Goal: Task Accomplishment & Management: Manage account settings

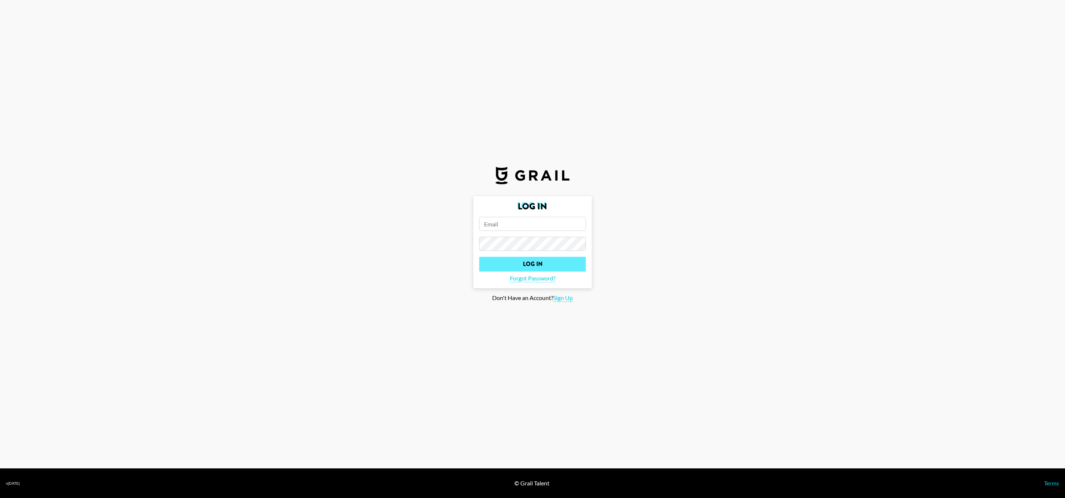
type input "[PERSON_NAME][EMAIL_ADDRESS][DOMAIN_NAME]"
click at [544, 263] on input "Log In" at bounding box center [532, 264] width 107 height 15
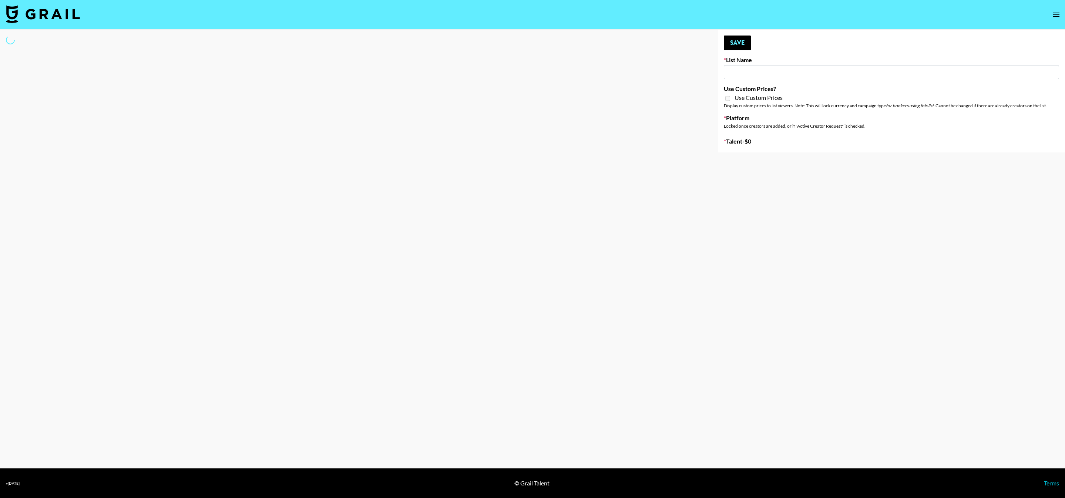
type input "Led Zeppelin - Whole Lotta Love IG"
select select "Song"
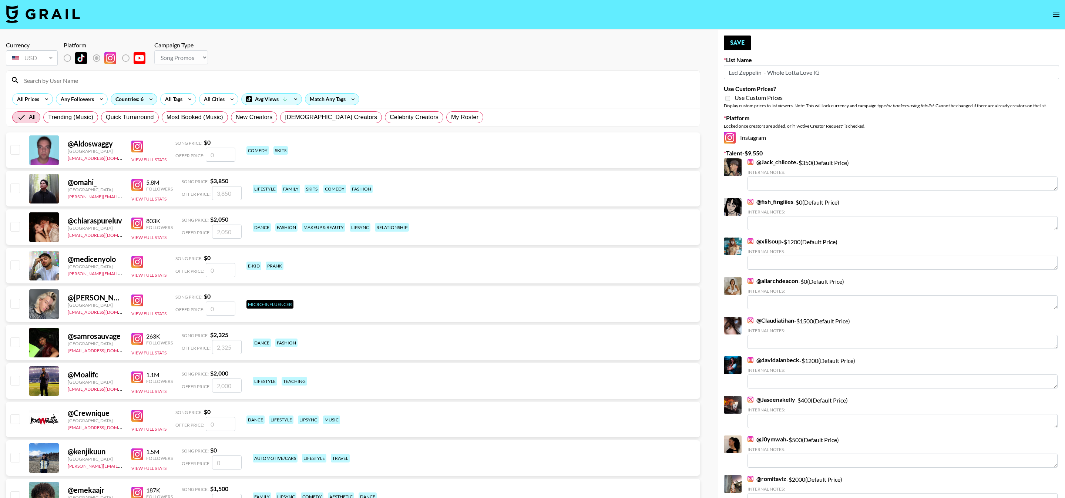
click at [124, 79] on input at bounding box center [358, 80] width 676 height 12
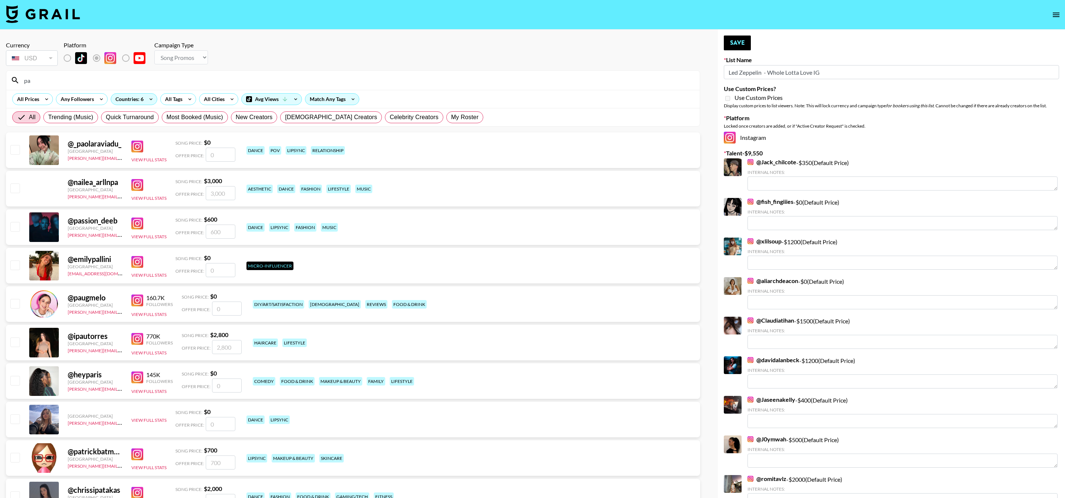
type input "p"
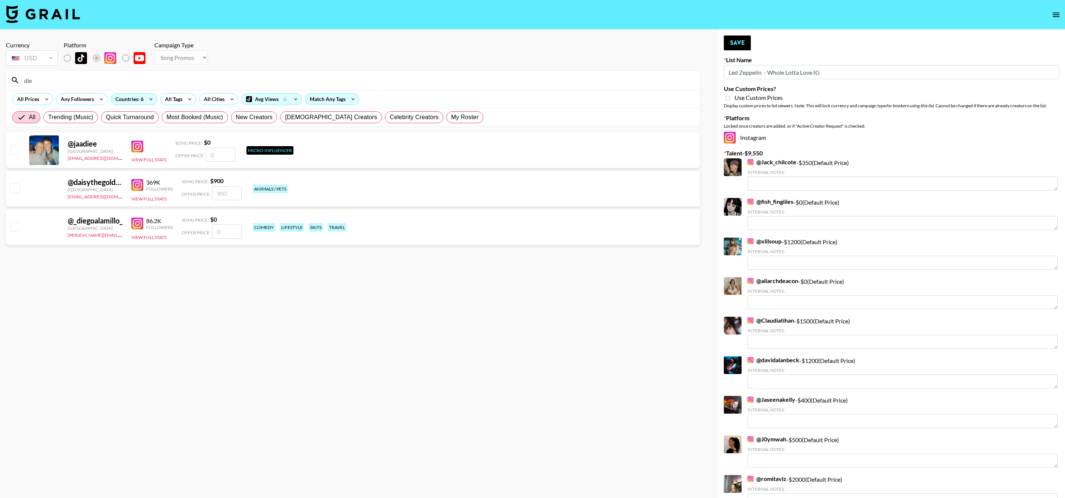
type input "die"
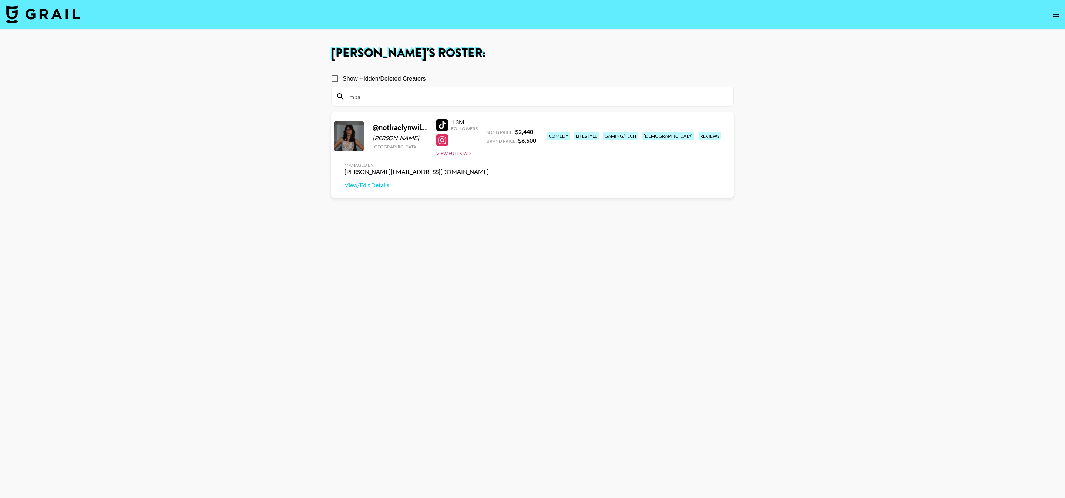
click at [409, 91] on input "mpa" at bounding box center [537, 97] width 384 height 12
click at [340, 80] on input "Show Hidden/Deleted Creators" at bounding box center [335, 79] width 16 height 16
checkbox input "true"
click at [383, 101] on input "mpa" at bounding box center [537, 97] width 384 height 12
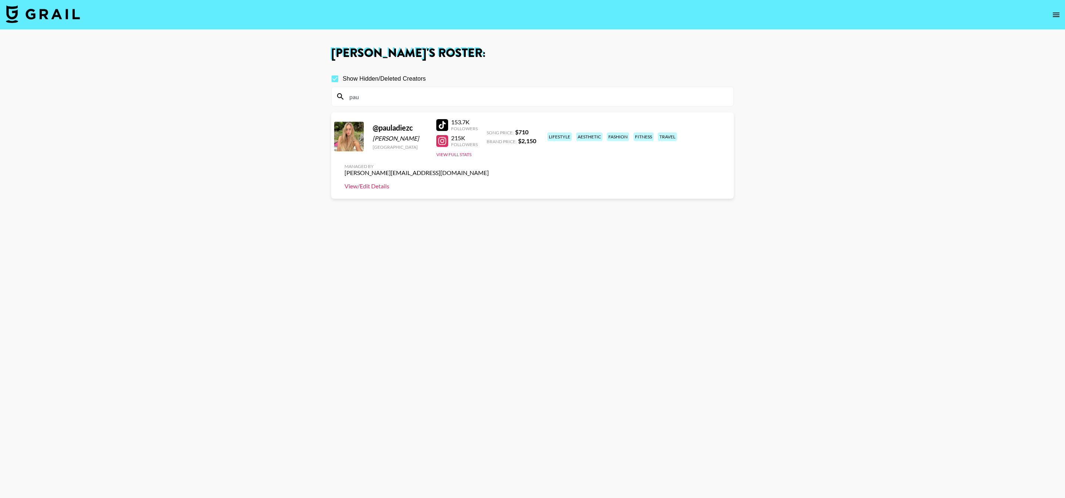
type input "pau"
click at [489, 182] on link "View/Edit Details" at bounding box center [417, 185] width 144 height 7
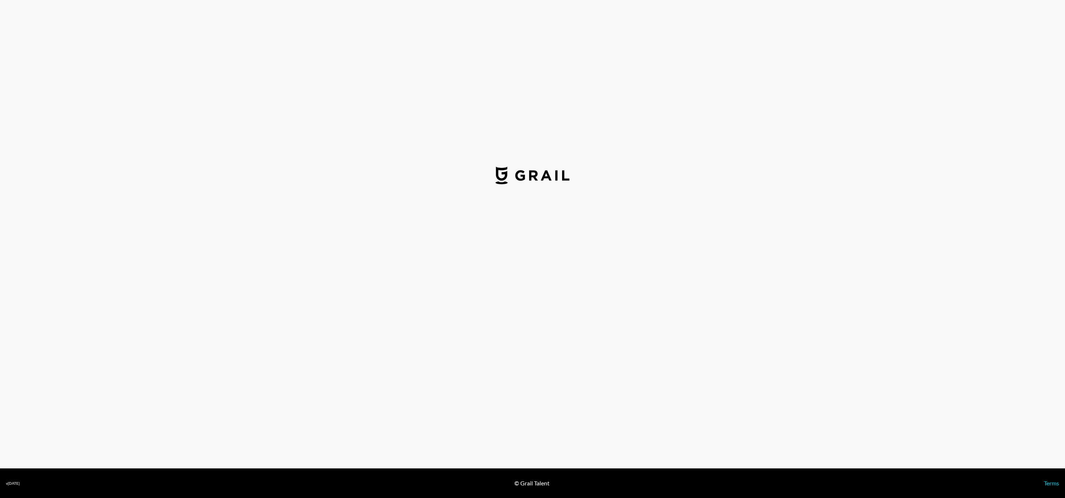
select select "USD"
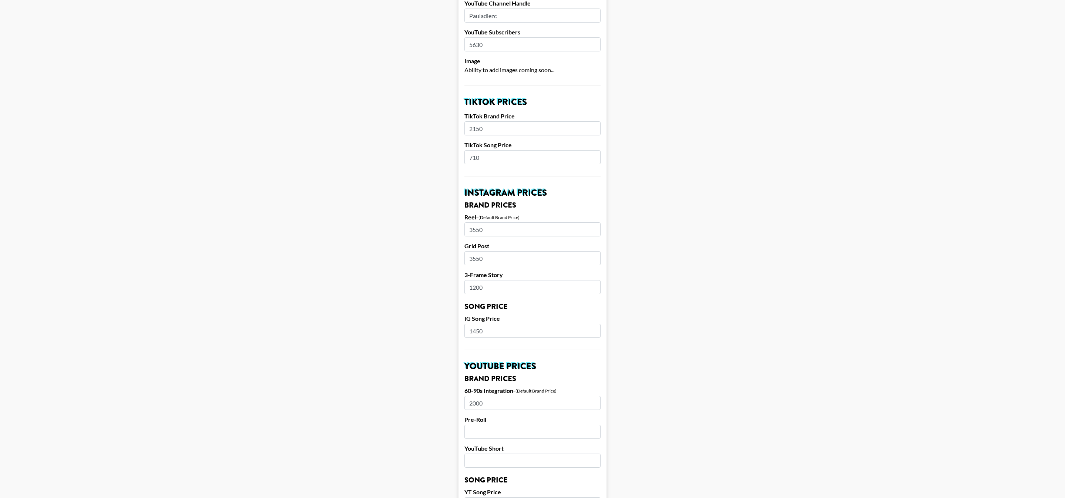
scroll to position [506, 0]
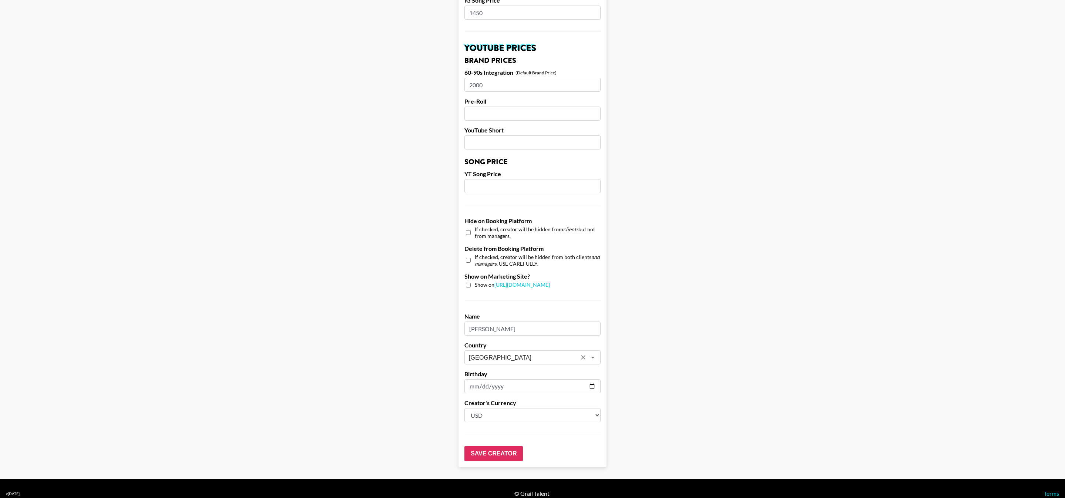
click at [562, 354] on input "Spain" at bounding box center [523, 358] width 108 height 9
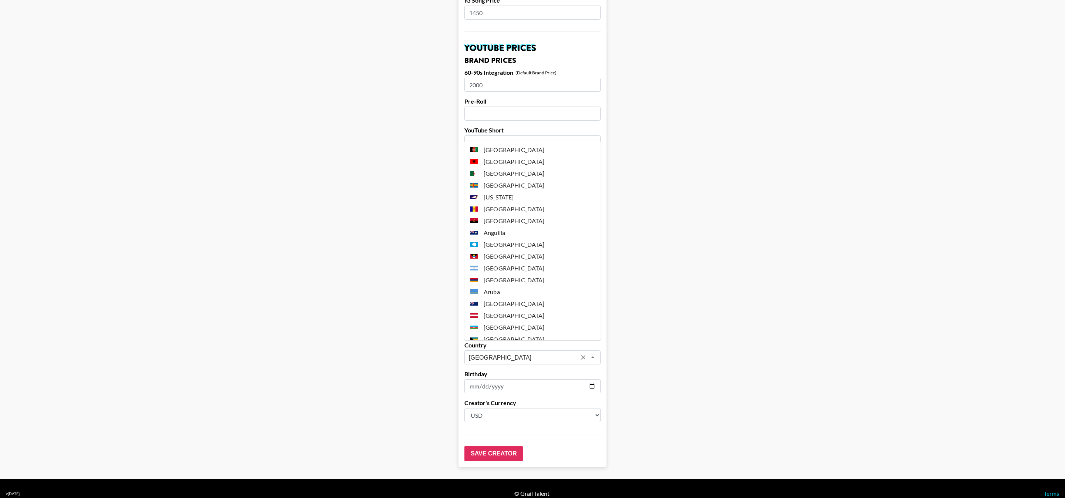
scroll to position [2300, 0]
click at [630, 364] on main "Airtable ID: recLU3yS6qpsalsX5 Manager(s) pete@grail-talent.com ​ TikTok User p…" at bounding box center [533, 1] width 1054 height 932
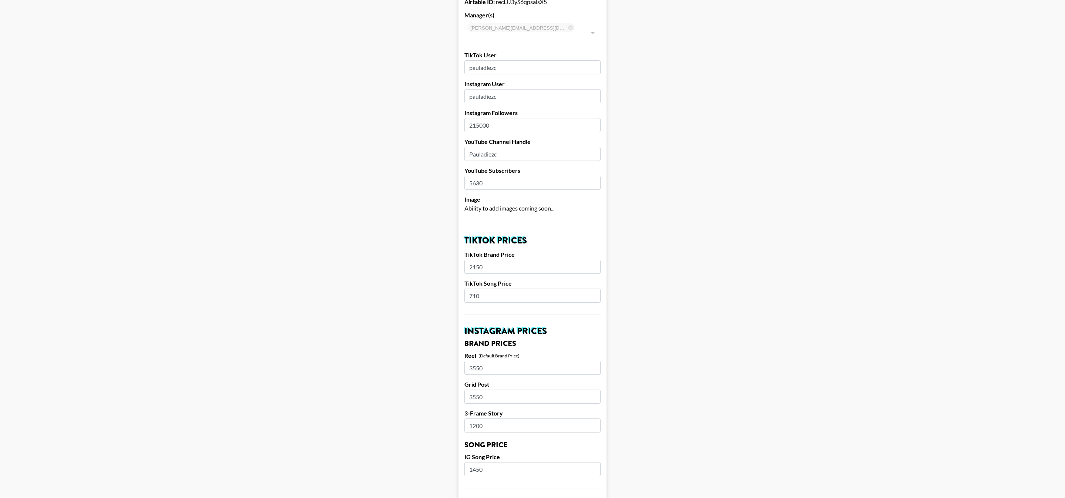
scroll to position [506, 0]
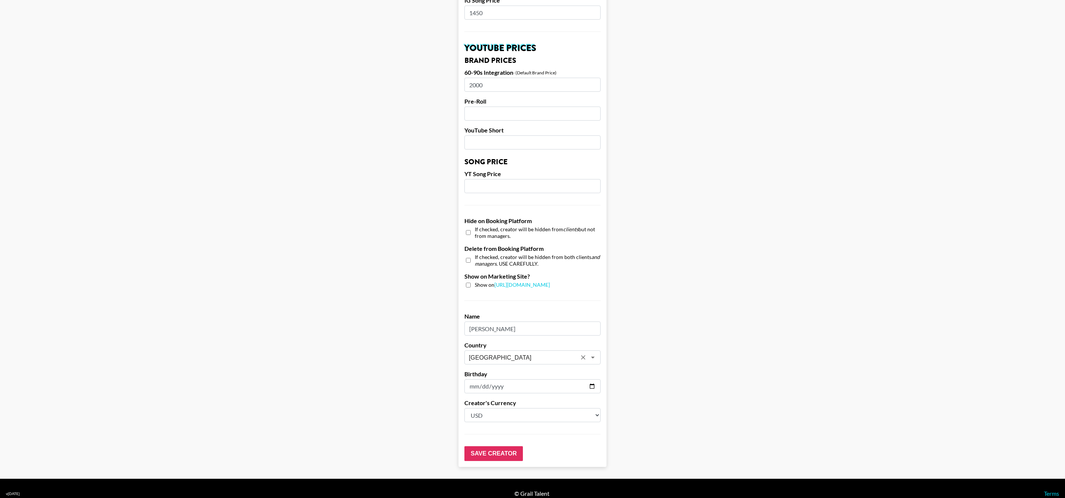
click at [540, 354] on input "Spain" at bounding box center [523, 358] width 108 height 9
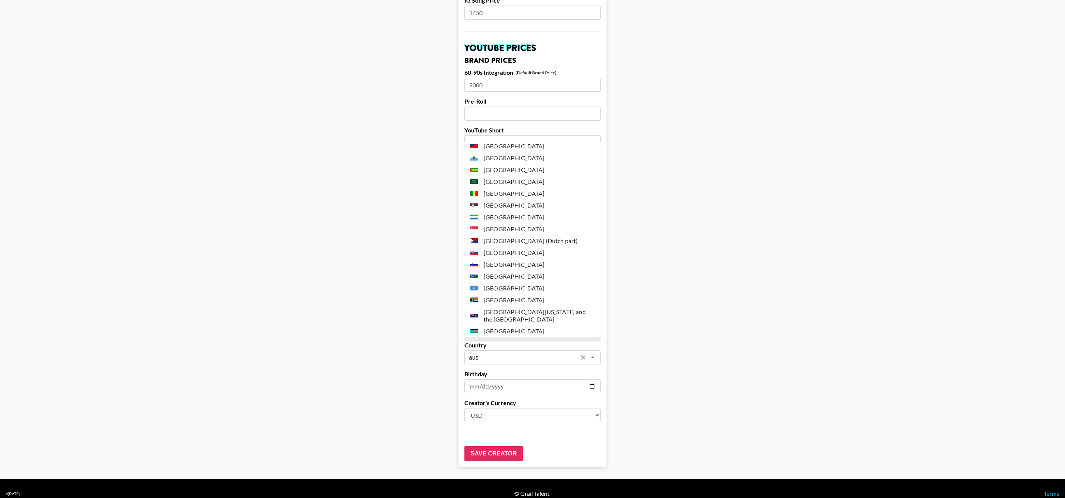
scroll to position [0, 0]
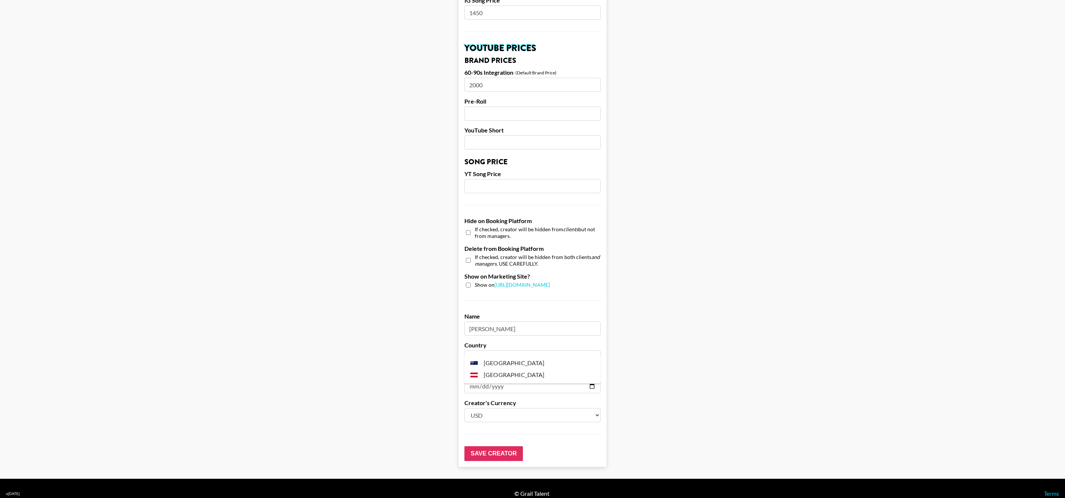
click at [529, 358] on li "[GEOGRAPHIC_DATA]" at bounding box center [533, 363] width 136 height 12
type input "[GEOGRAPHIC_DATA]"
click at [489, 446] on input "Save Creator" at bounding box center [494, 453] width 58 height 15
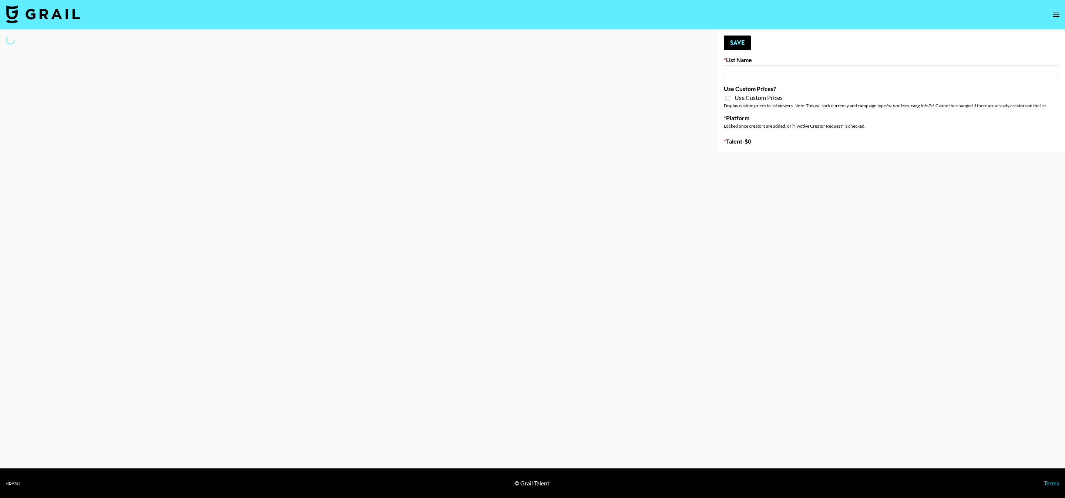
type input "Led Zeppelin - Whole Lotta Love IG"
select select "Song"
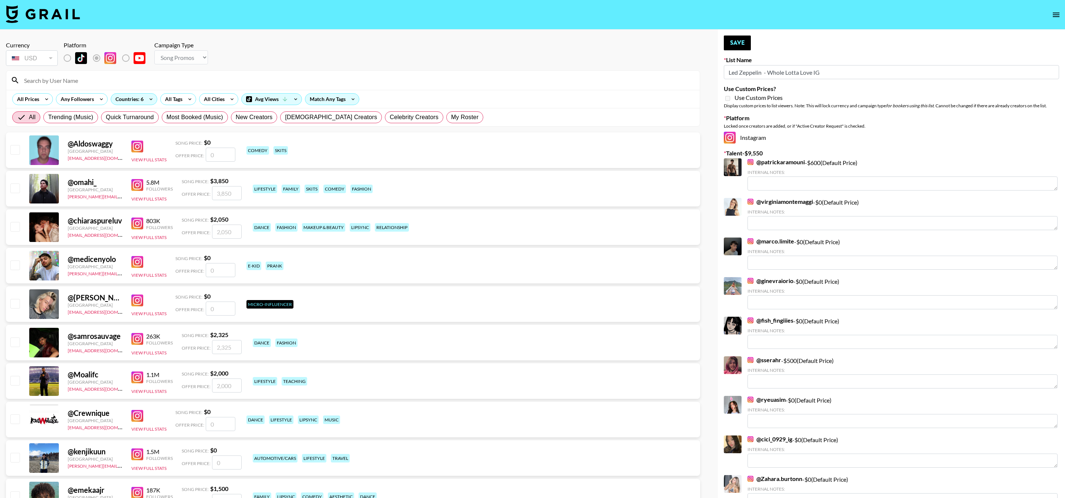
click at [115, 77] on input at bounding box center [358, 80] width 676 height 12
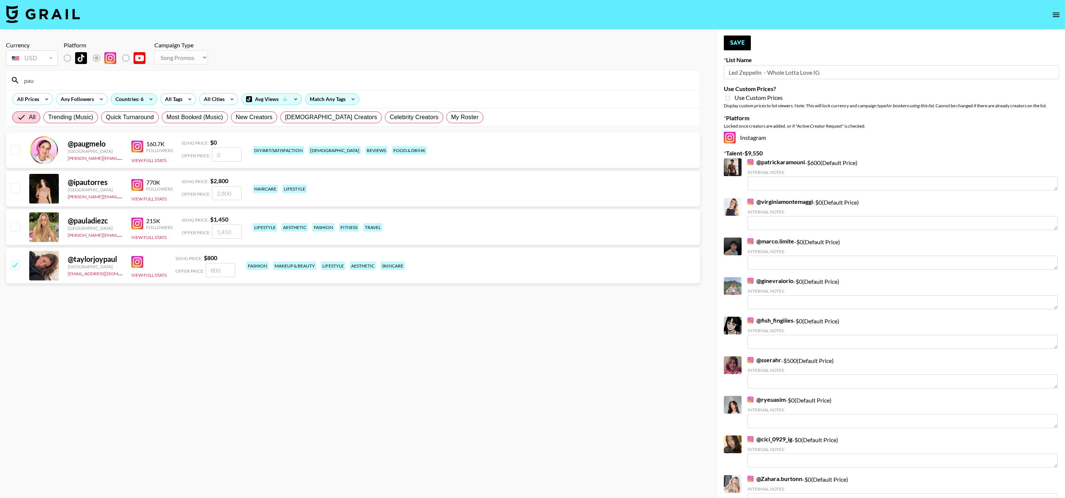
type input "pau"
click at [13, 227] on input "checkbox" at bounding box center [14, 226] width 9 height 9
checkbox input "true"
click at [224, 228] on input "1450" at bounding box center [227, 232] width 30 height 14
type input "1300"
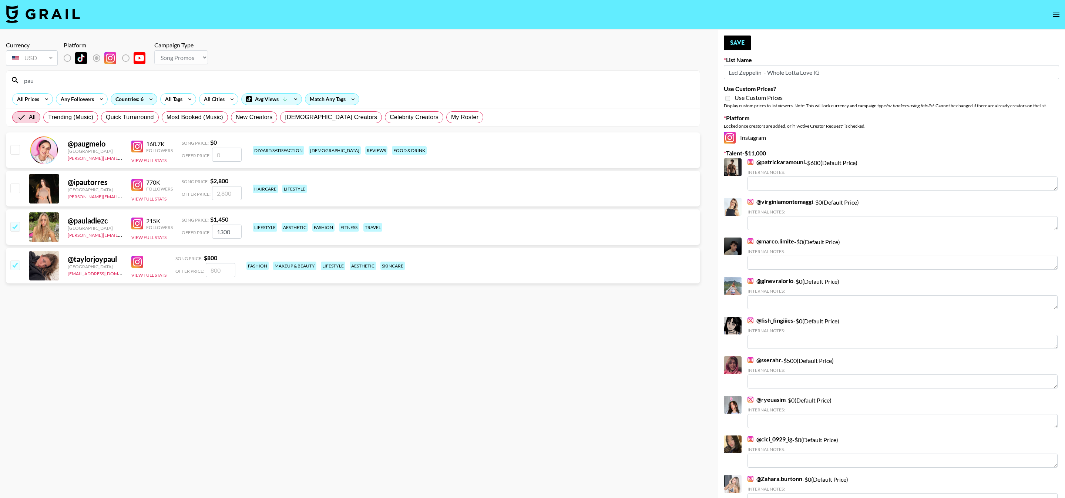
click at [440, 307] on section "Currency USD USD ​ Platform Campaign Type Choose Type... Song Promos Brand Prom…" at bounding box center [353, 255] width 694 height 439
click at [742, 44] on button "Save" at bounding box center [737, 43] width 27 height 15
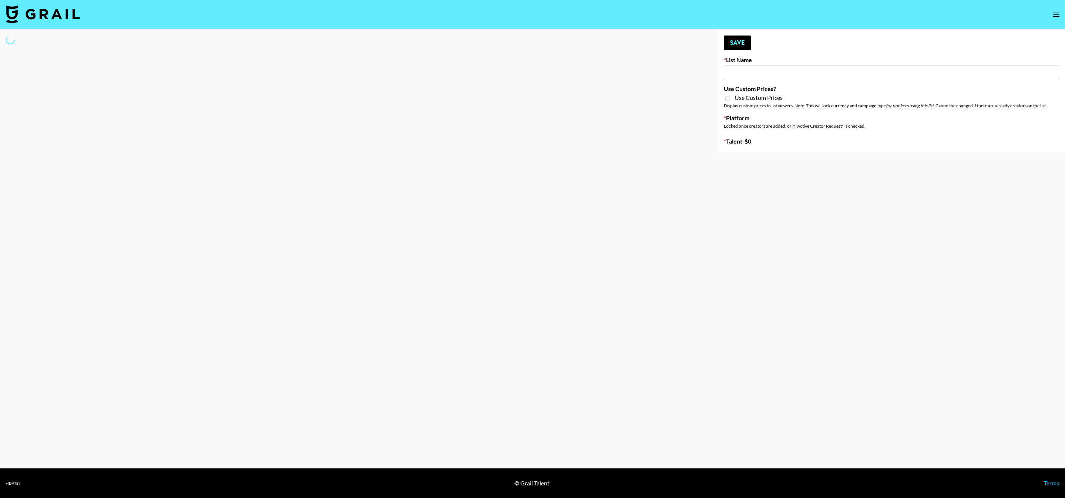
type input "Nickleback - Rockstar IG"
select select "Song"
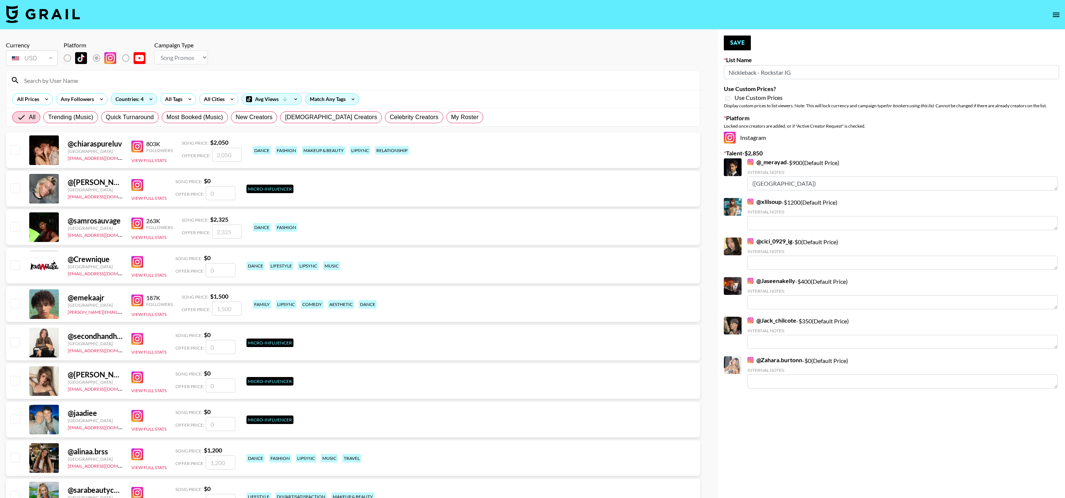
click at [192, 76] on input at bounding box center [358, 80] width 676 height 12
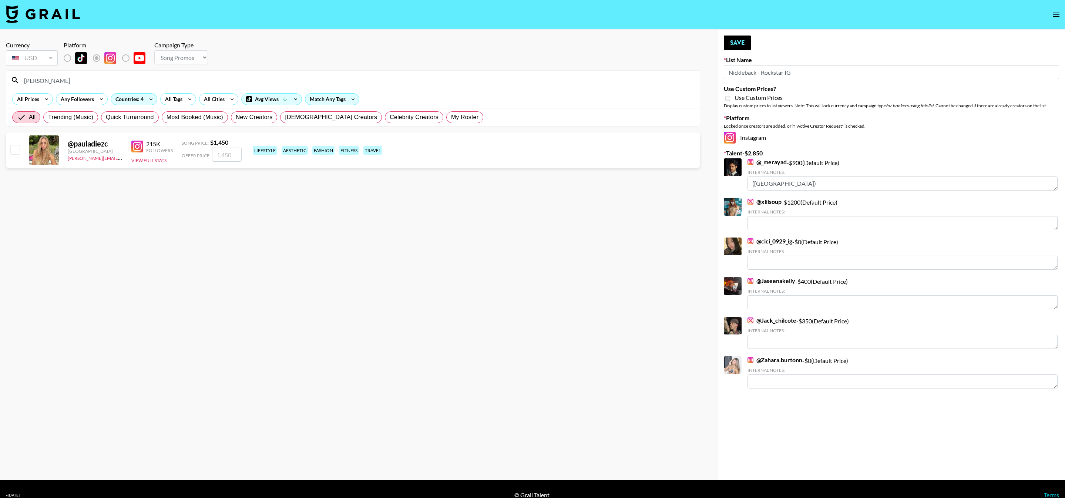
type input "paula"
click at [10, 149] on div at bounding box center [14, 150] width 11 height 13
click at [20, 150] on div "@ pauladiezc Australia pete@grail-talent.com 215K Followers View Full Stats Son…" at bounding box center [353, 151] width 694 height 36
click at [16, 149] on input "checkbox" at bounding box center [14, 149] width 9 height 9
checkbox input "true"
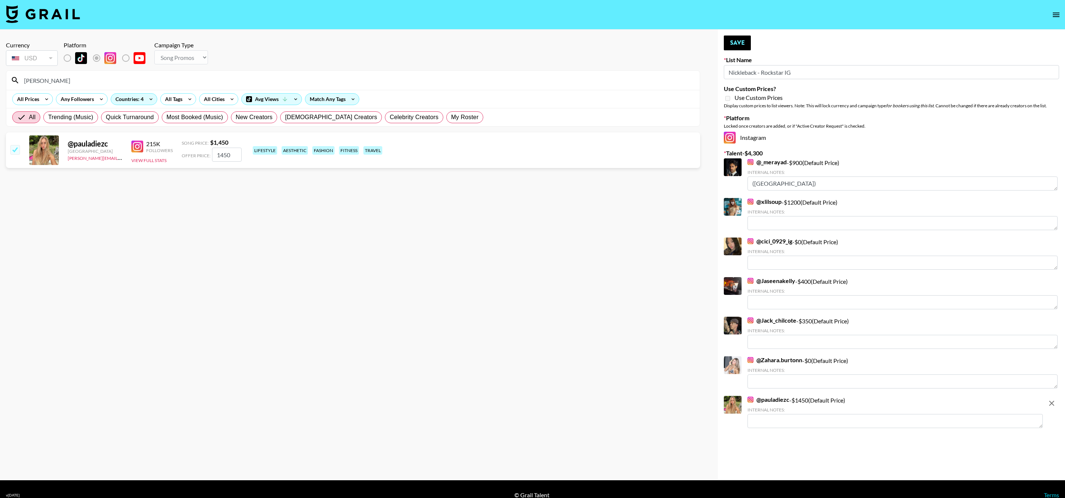
click at [227, 153] on input "1450" at bounding box center [227, 155] width 30 height 14
type input "1300"
click at [739, 41] on button "Save" at bounding box center [737, 43] width 27 height 15
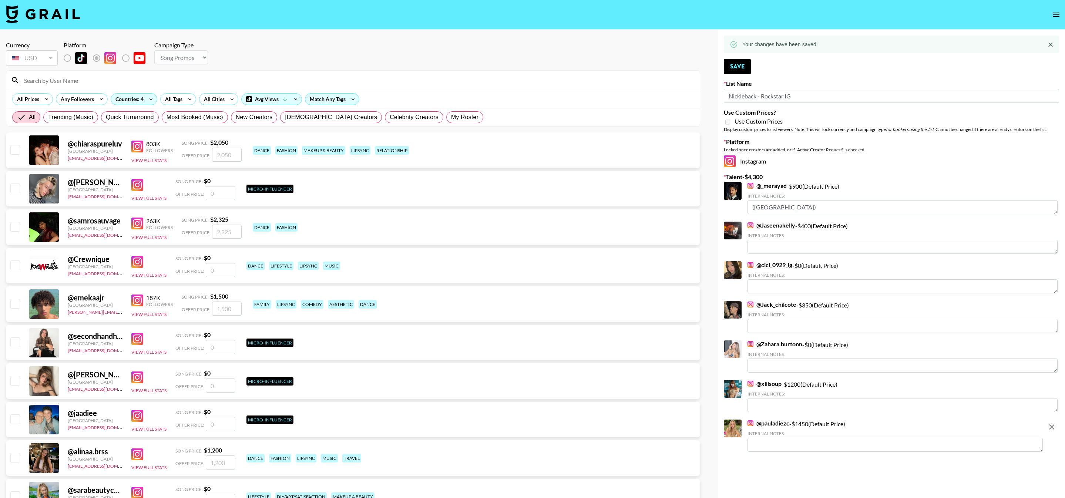
click at [196, 84] on input at bounding box center [358, 80] width 676 height 12
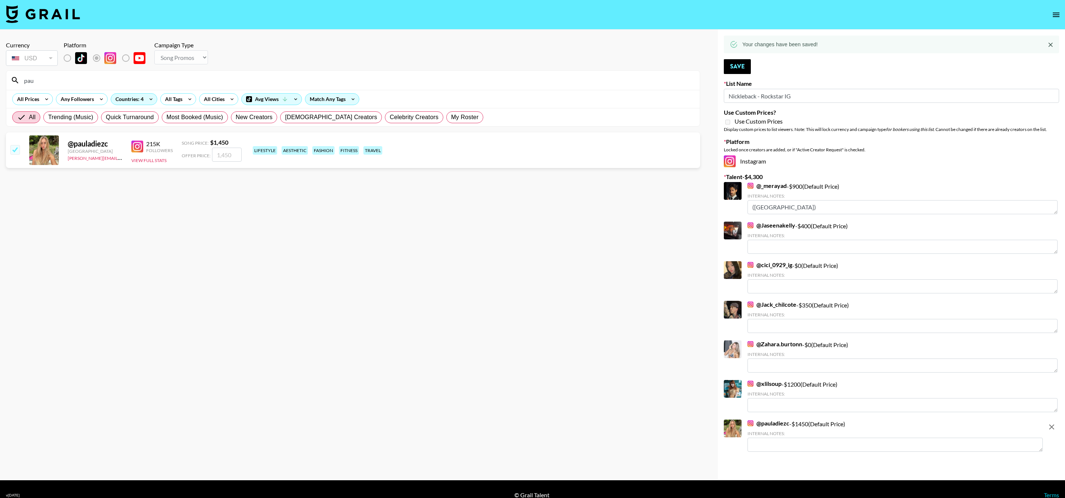
type input "pau"
click at [220, 163] on div "@ pauladiezc Australia pete@grail-talent.com 215K Followers View Full Stats Son…" at bounding box center [353, 151] width 694 height 36
click at [237, 158] on input "number" at bounding box center [227, 155] width 30 height 14
click at [13, 153] on input "checkbox" at bounding box center [14, 149] width 9 height 9
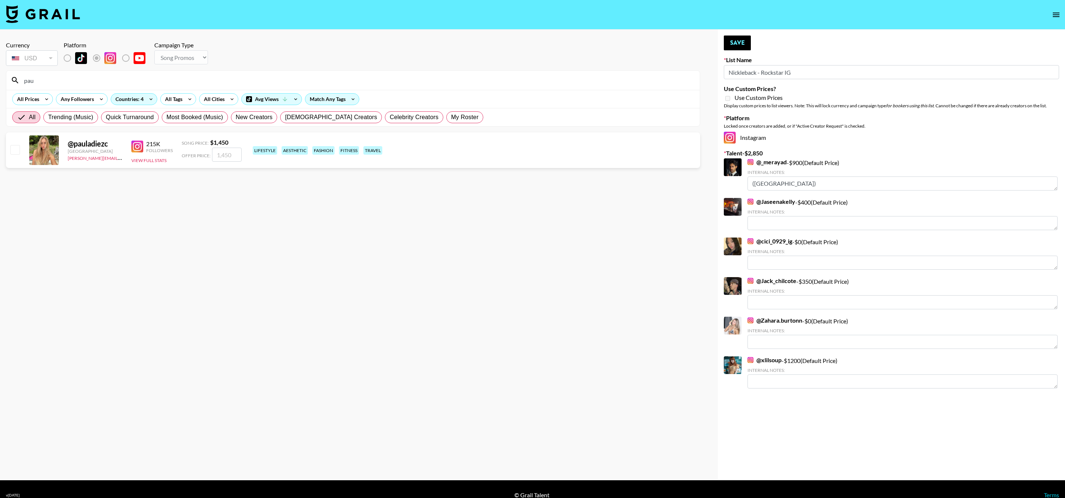
click at [14, 153] on input "checkbox" at bounding box center [14, 149] width 9 height 9
checkbox input "true"
click at [232, 153] on input "1450" at bounding box center [227, 155] width 30 height 14
click at [231, 155] on input "1300" at bounding box center [227, 155] width 30 height 14
type input "1300"
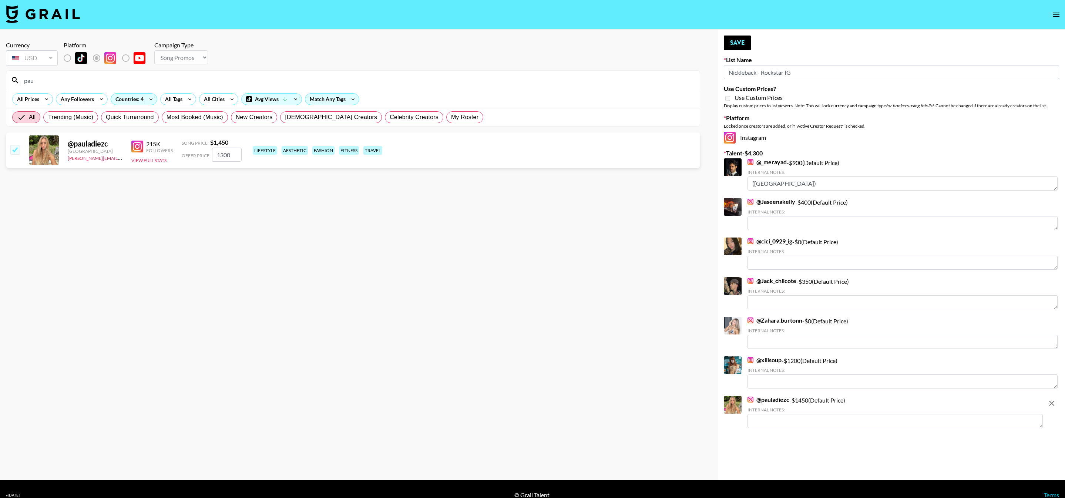
click at [230, 155] on input "1300" at bounding box center [227, 155] width 30 height 14
click at [285, 202] on section "Currency USD USD ​ Platform Campaign Type Choose Type... Song Promos Brand Prom…" at bounding box center [353, 255] width 694 height 439
click at [736, 46] on button "Save" at bounding box center [737, 43] width 27 height 15
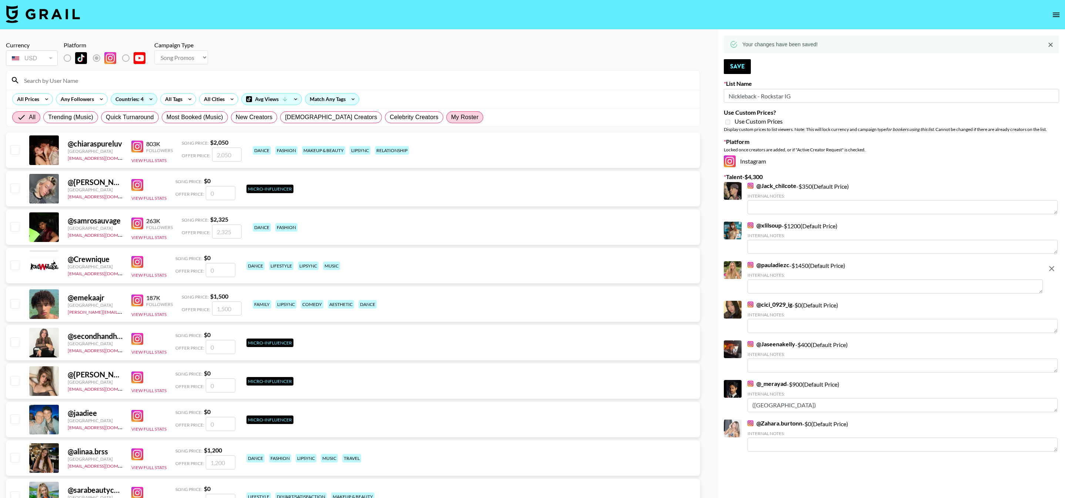
click at [451, 119] on span "My Roster" at bounding box center [464, 117] width 27 height 9
click at [451, 117] on input "My Roster" at bounding box center [451, 117] width 0 height 0
radio input "true"
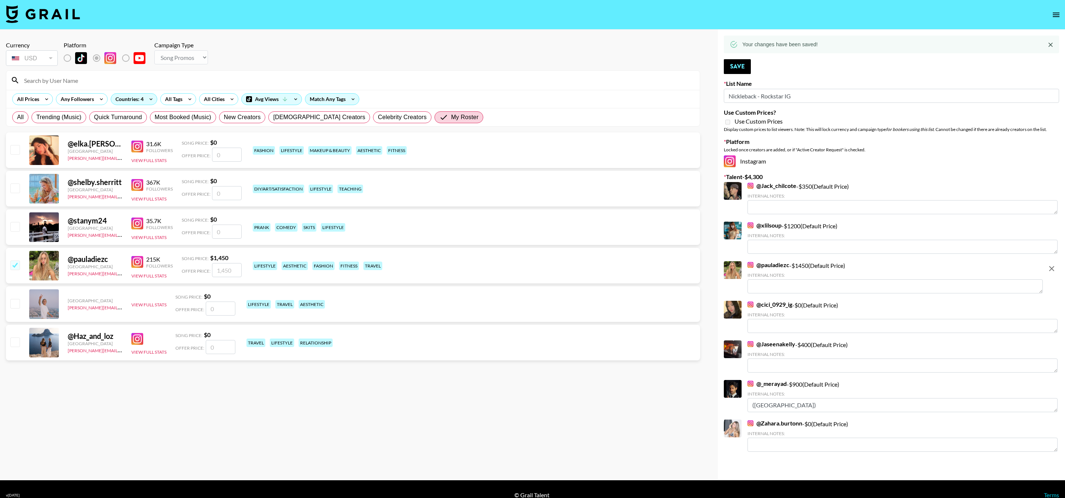
click at [16, 306] on input "checkbox" at bounding box center [14, 303] width 9 height 9
checkbox input "false"
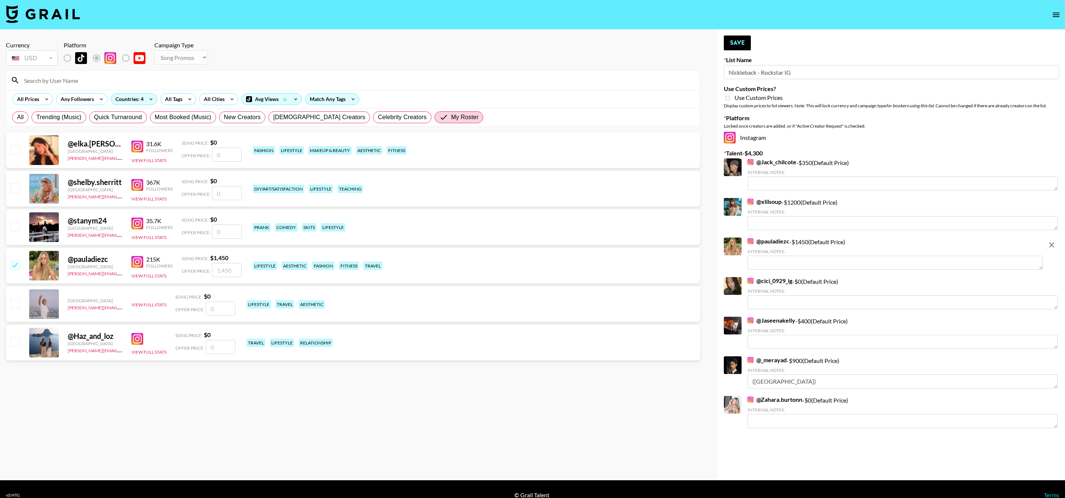
click at [13, 227] on input "checkbox" at bounding box center [14, 226] width 9 height 9
checkbox input "false"
click at [13, 151] on input "checkbox" at bounding box center [14, 149] width 9 height 9
checkbox input "false"
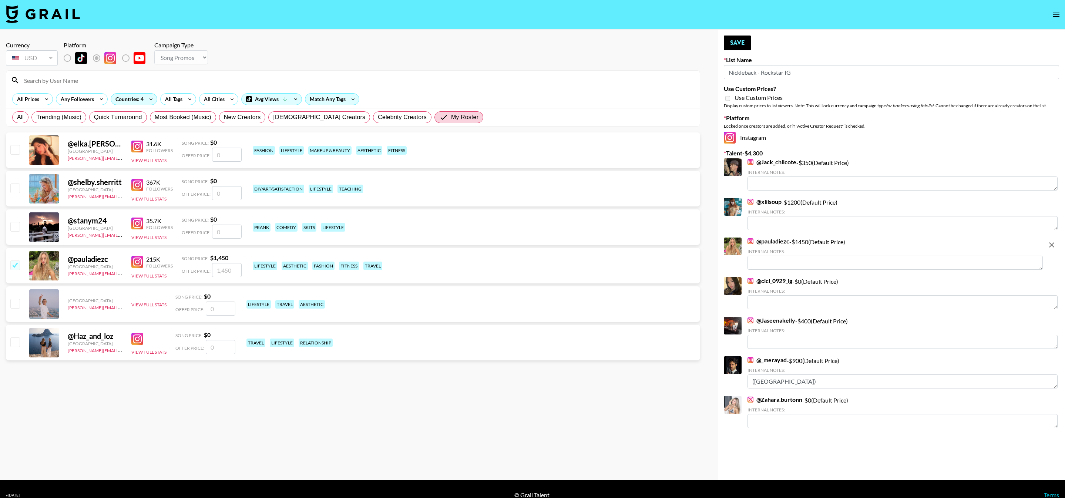
click at [65, 17] on img at bounding box center [43, 14] width 74 height 18
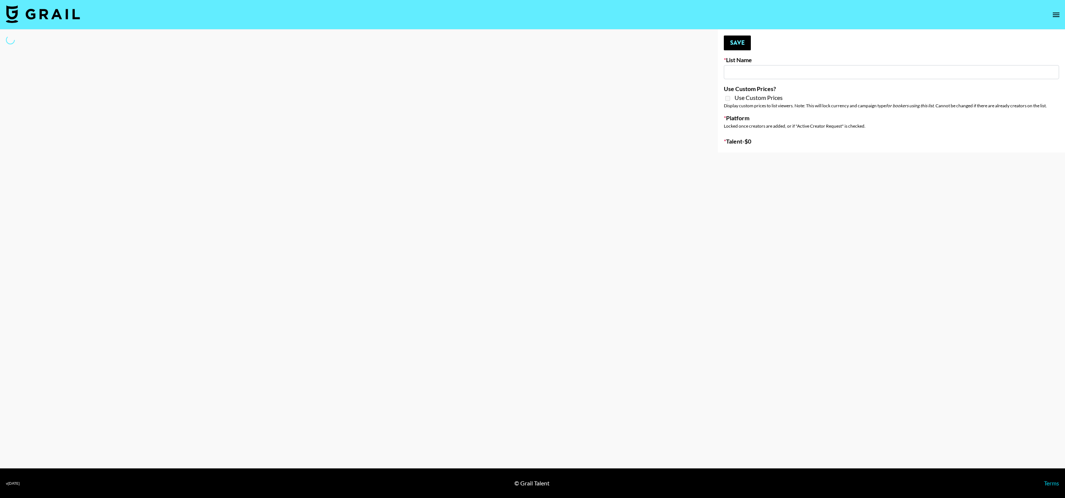
type input "The Smiths - Heaven Knows I’m Miserable Now"
select select "Song"
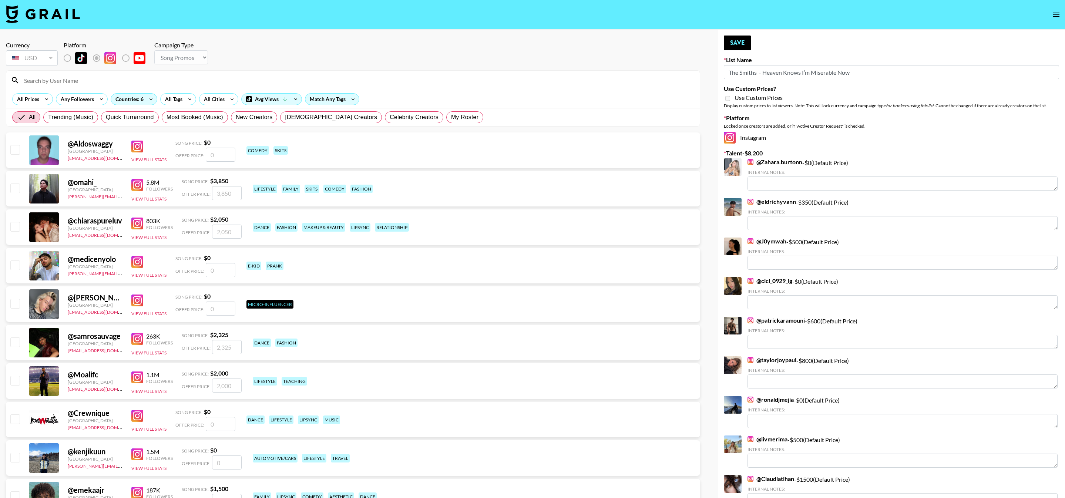
click at [148, 67] on div "Platform" at bounding box center [108, 54] width 88 height 26
click at [153, 79] on input at bounding box center [358, 80] width 676 height 12
click at [451, 115] on span "My Roster" at bounding box center [464, 117] width 27 height 9
click at [451, 117] on input "My Roster" at bounding box center [451, 117] width 0 height 0
radio input "true"
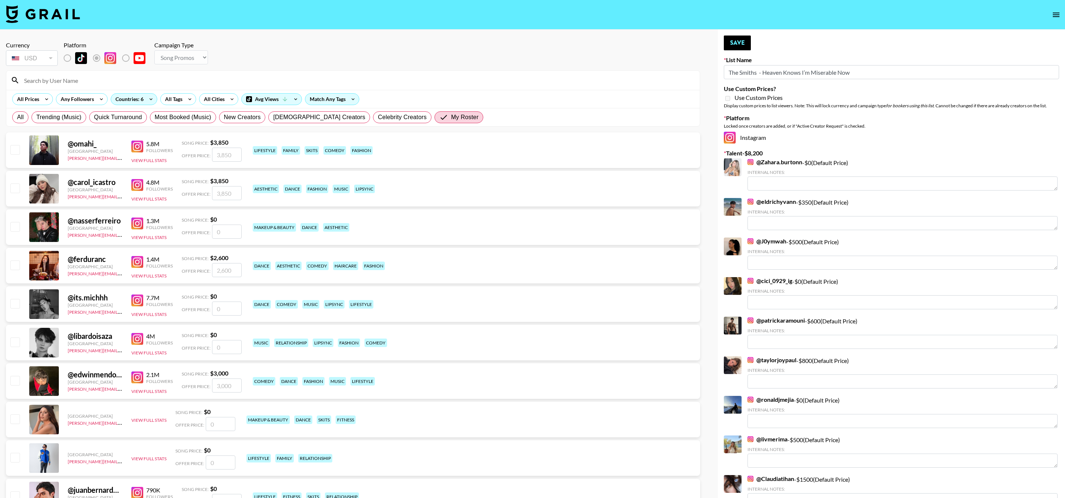
click at [14, 151] on input "checkbox" at bounding box center [14, 149] width 9 height 9
checkbox input "true"
type input "3850"
click at [16, 187] on input "checkbox" at bounding box center [14, 188] width 9 height 9
checkbox input "true"
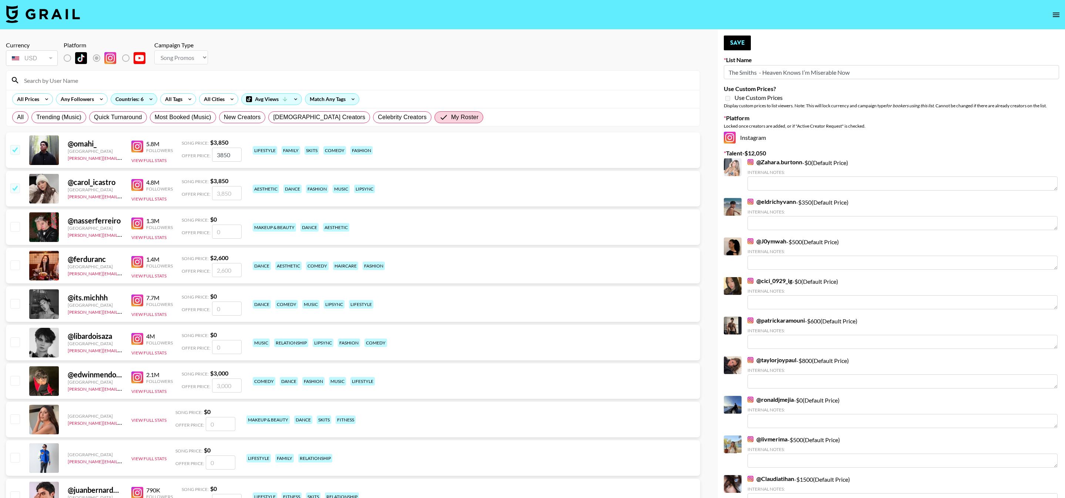
type input "3850"
click at [17, 233] on div at bounding box center [14, 227] width 11 height 13
click at [18, 267] on input "checkbox" at bounding box center [14, 265] width 9 height 9
checkbox input "true"
type input "2600"
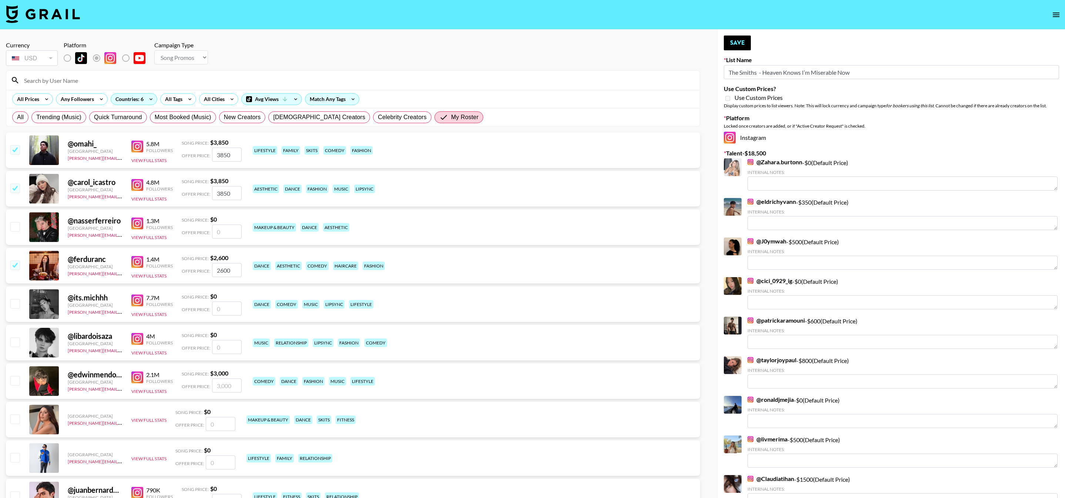
click at [16, 302] on input "checkbox" at bounding box center [14, 303] width 9 height 9
click at [231, 311] on input "number" at bounding box center [227, 309] width 30 height 14
checkbox input "true"
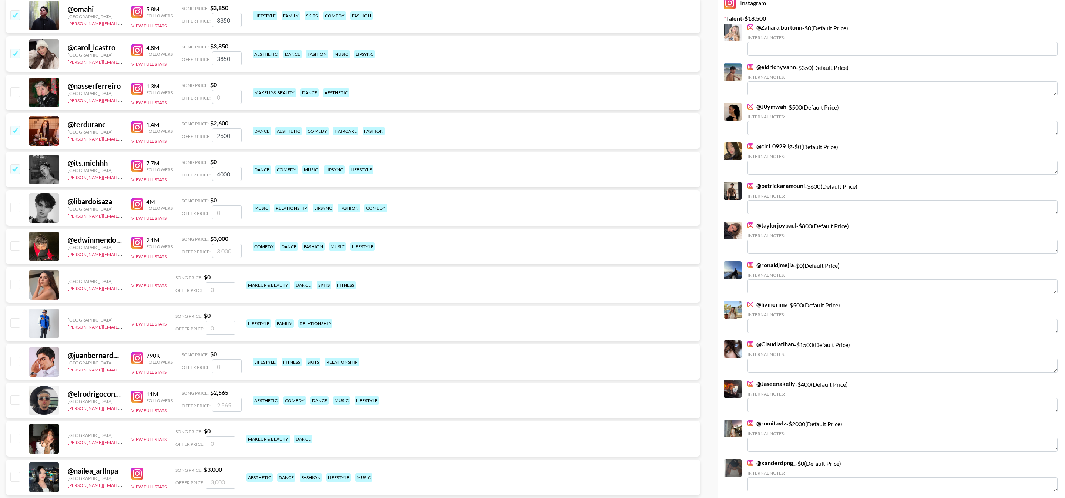
scroll to position [153, 0]
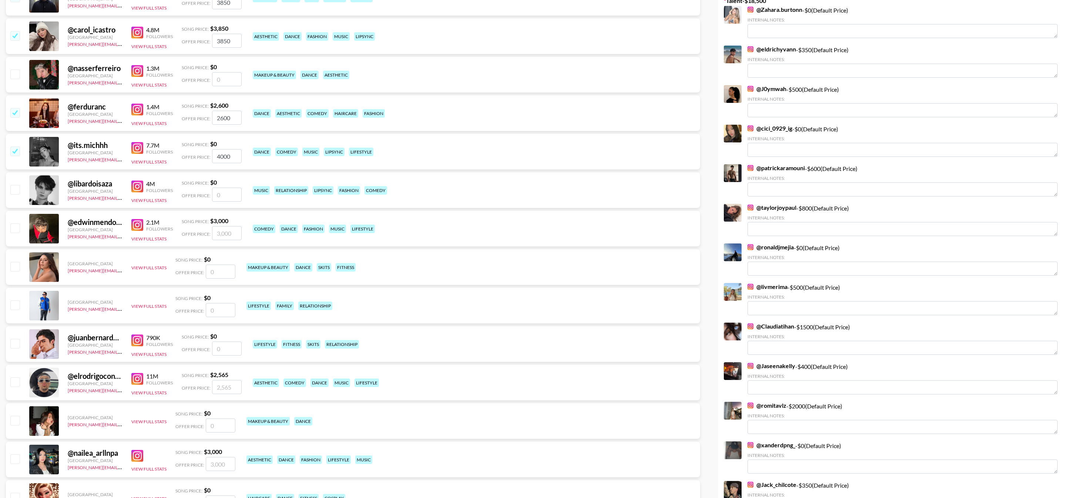
type input "4000"
click at [17, 227] on input "checkbox" at bounding box center [14, 228] width 9 height 9
checkbox input "true"
type input "3000"
click at [11, 379] on input "checkbox" at bounding box center [14, 382] width 9 height 9
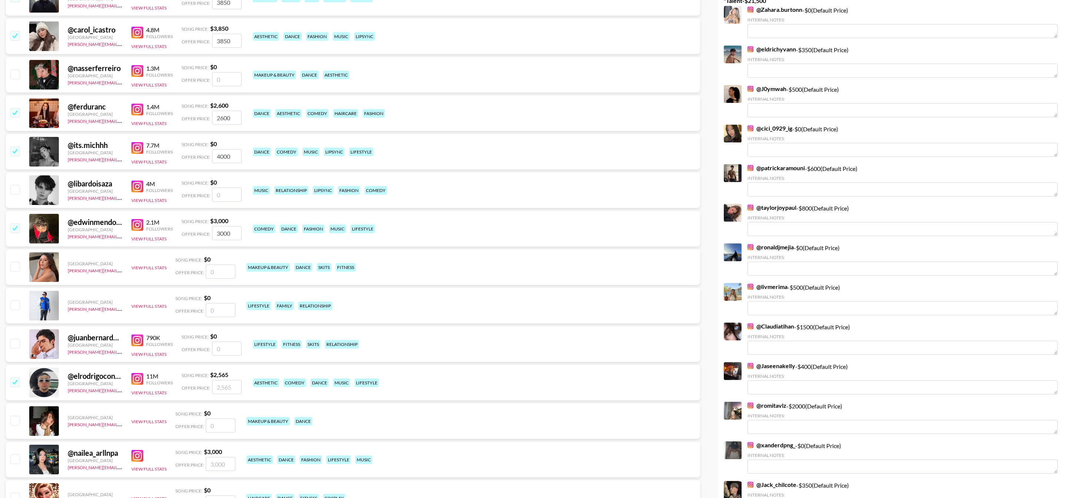
checkbox input "true"
type input "2565"
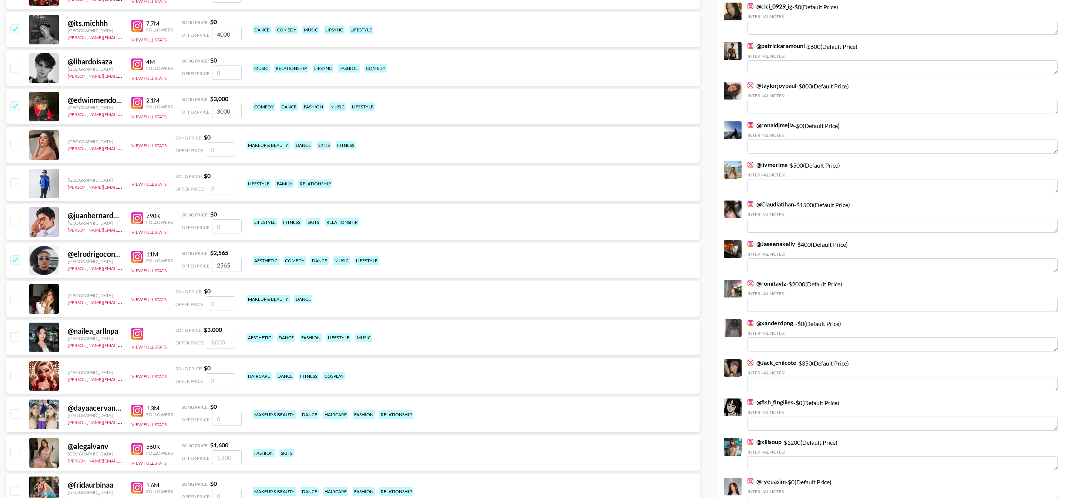
scroll to position [337, 0]
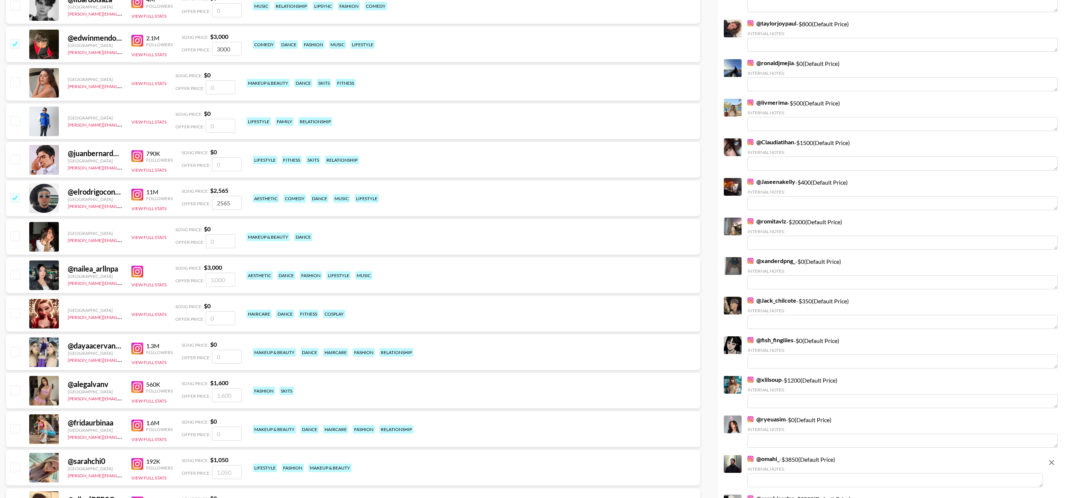
click at [14, 278] on input "checkbox" at bounding box center [14, 274] width 9 height 9
checkbox input "true"
type input "3000"
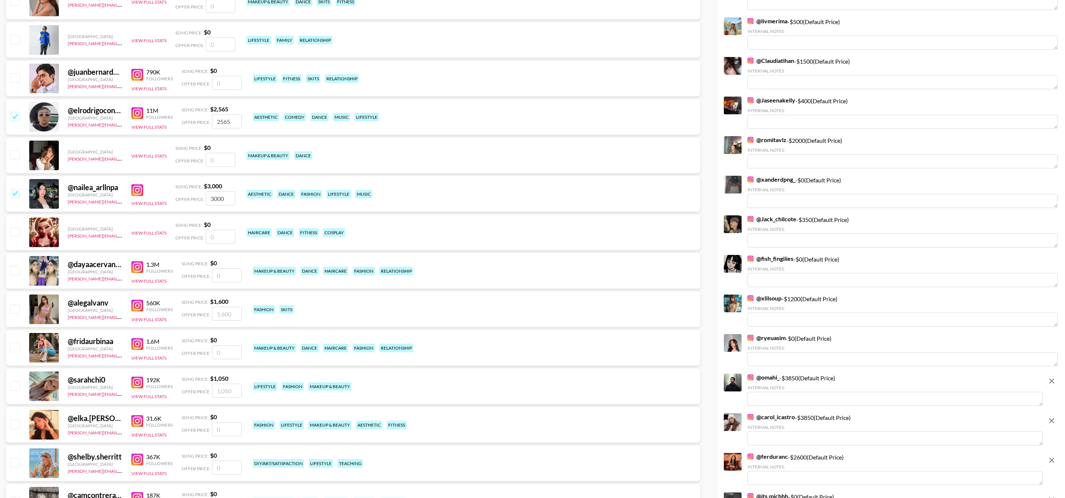
scroll to position [450, 0]
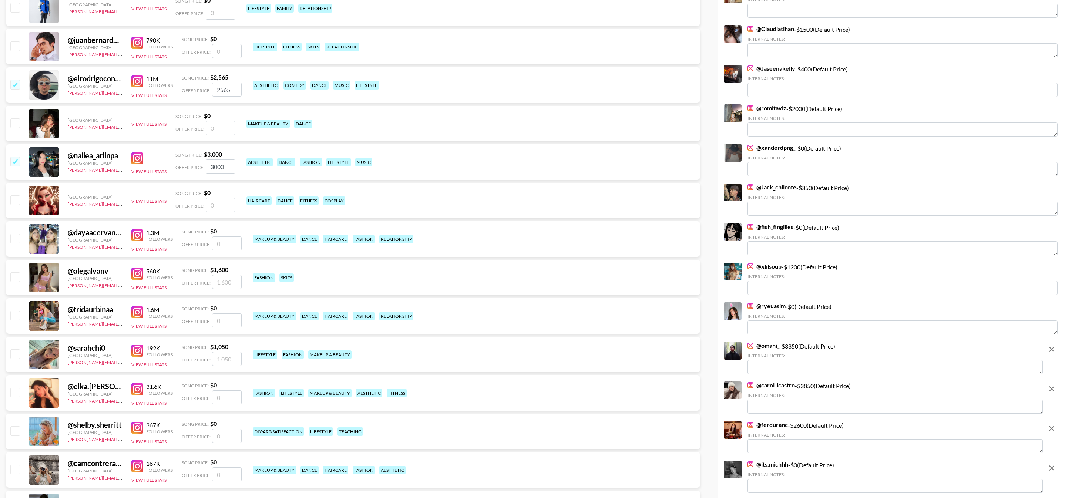
click at [15, 277] on input "checkbox" at bounding box center [14, 276] width 9 height 9
checkbox input "true"
type input "1600"
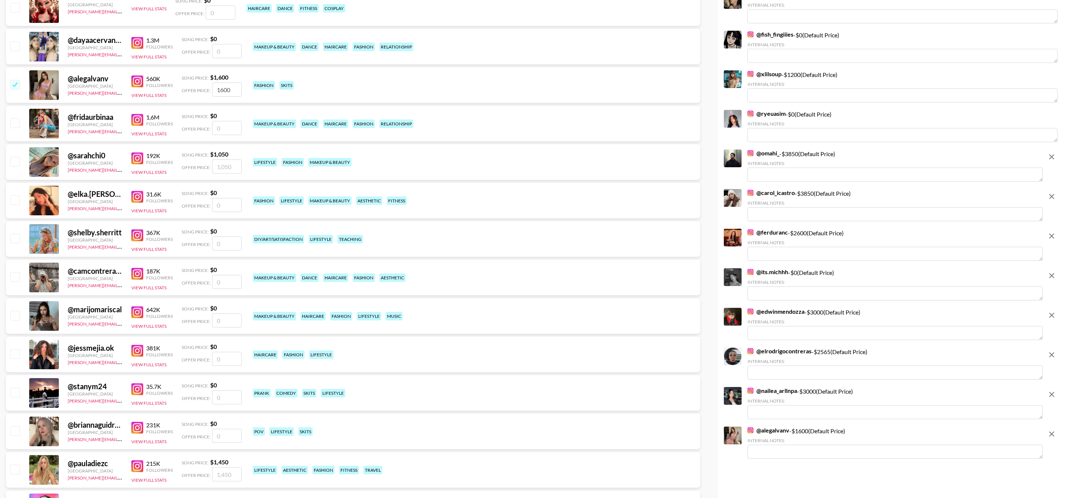
scroll to position [746, 0]
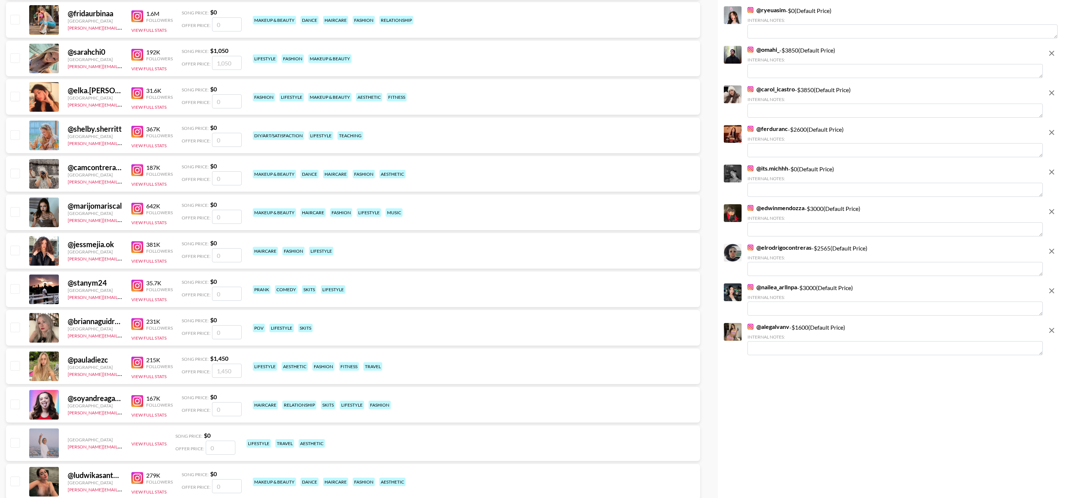
click at [15, 364] on input "checkbox" at bounding box center [14, 365] width 9 height 9
checkbox input "true"
type input "1450"
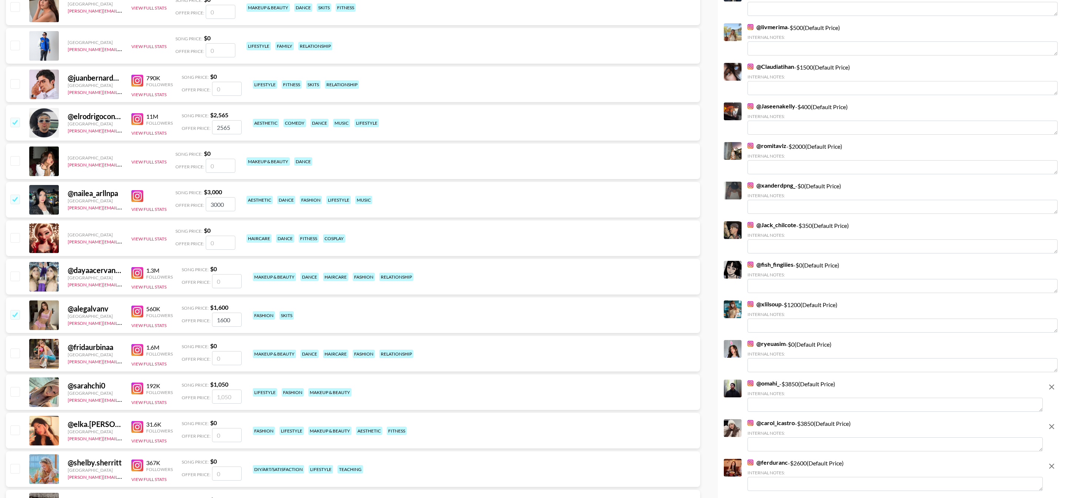
scroll to position [0, 0]
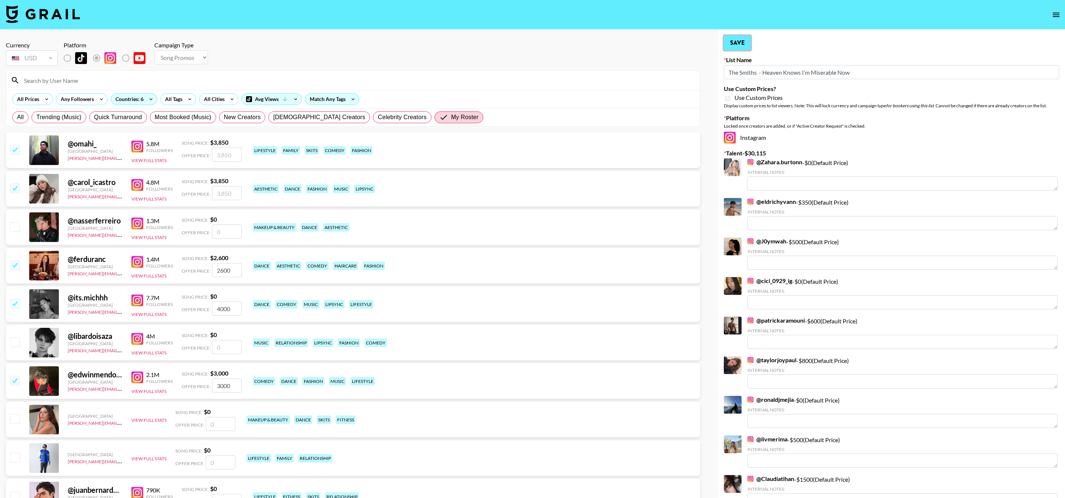
click at [741, 46] on button "Save" at bounding box center [737, 43] width 27 height 15
radio input "true"
